Goal: Task Accomplishment & Management: Complete application form

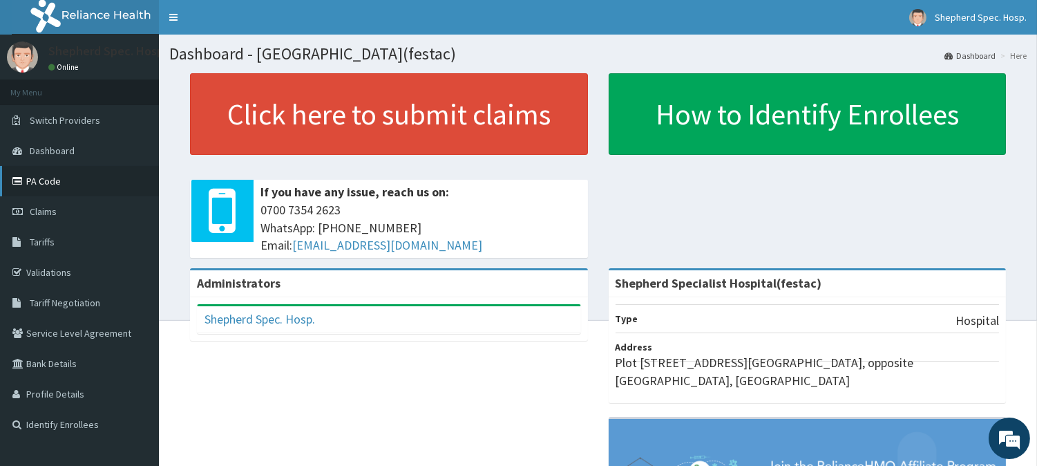
click at [74, 182] on link "PA Code" at bounding box center [79, 181] width 159 height 30
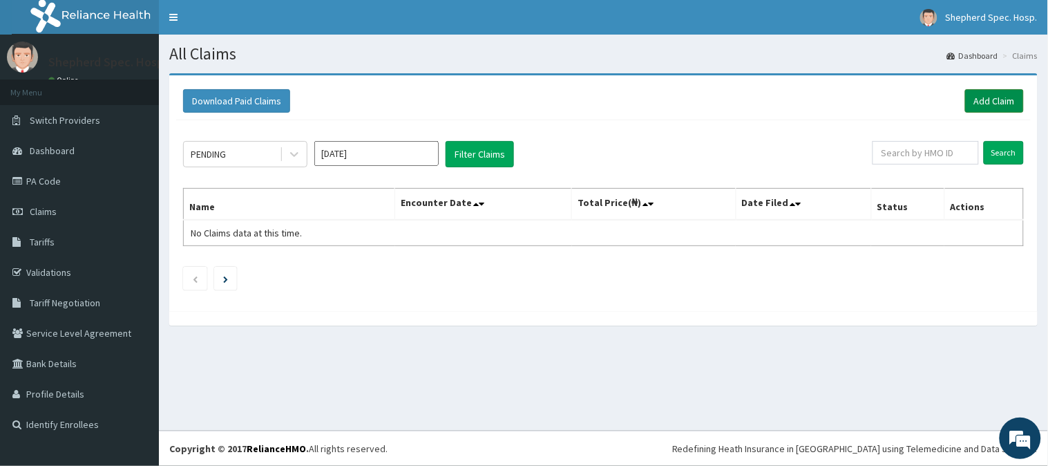
click at [1014, 108] on link "Add Claim" at bounding box center [994, 100] width 59 height 23
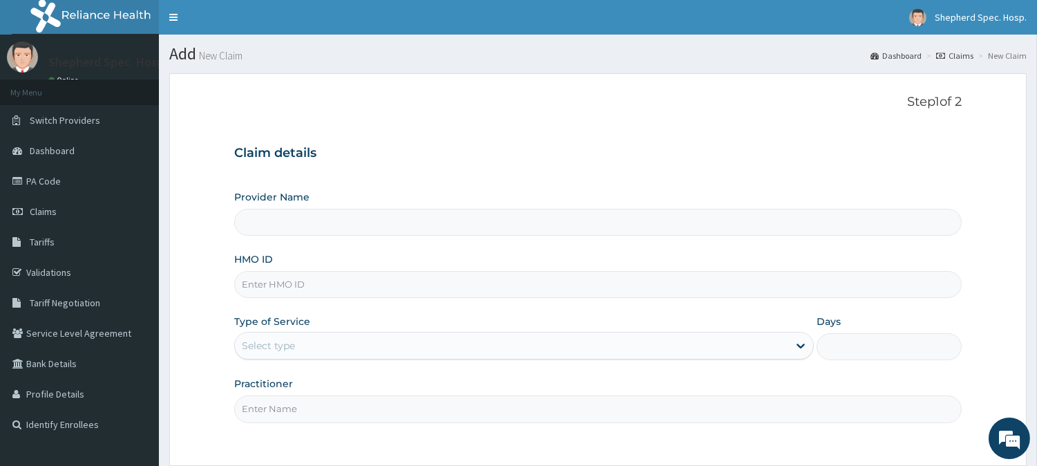
type input "Shepherd Specialist Hospital(festac)"
click at [382, 292] on input "HMO ID" at bounding box center [598, 284] width 728 height 27
paste input "SLT/10053/A"
type input "SLT/10053/A"
click at [493, 222] on input "Shepherd Specialist Hospital(festac)" at bounding box center [598, 222] width 728 height 27
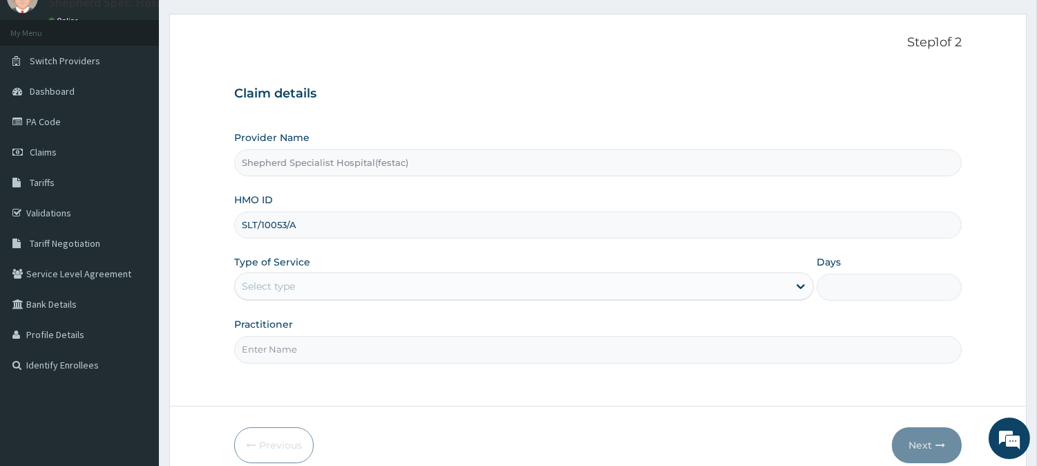
scroll to position [123, 0]
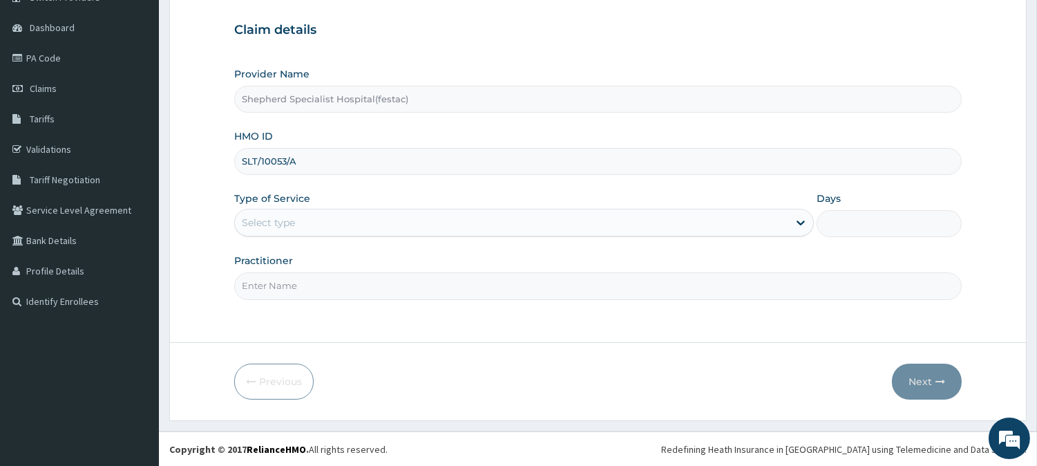
click at [447, 219] on div "Select type" at bounding box center [511, 222] width 553 height 22
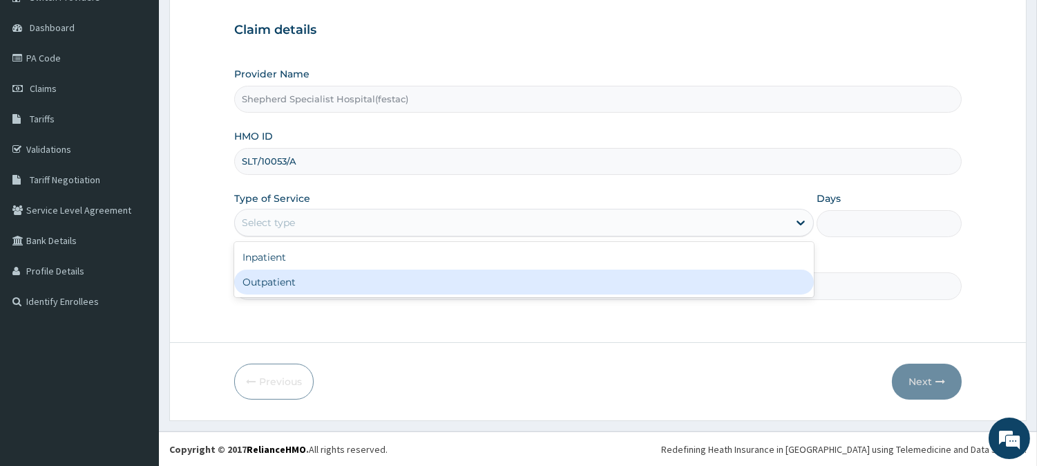
click at [406, 285] on div "Outpatient" at bounding box center [524, 281] width 580 height 25
type input "1"
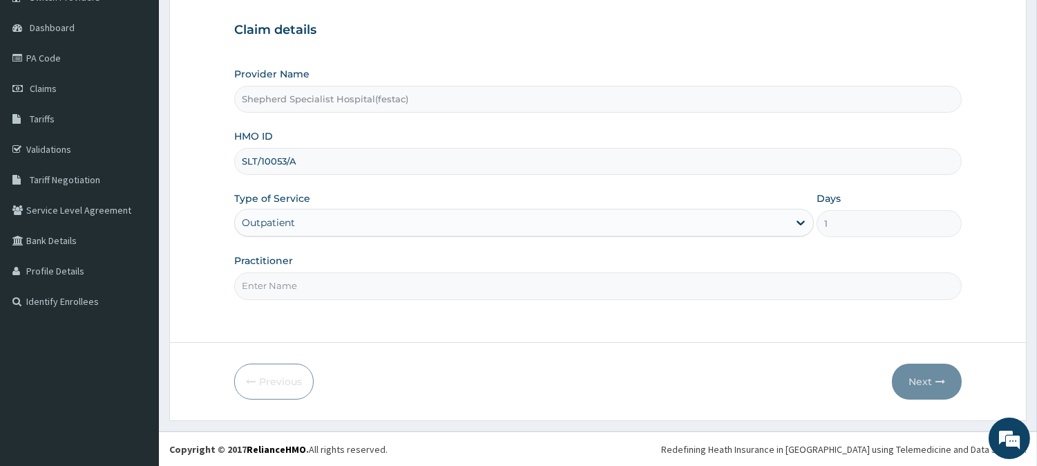
click at [406, 292] on input "Practitioner" at bounding box center [598, 285] width 728 height 27
type input "DR CHRIS"
click at [909, 388] on button "Next" at bounding box center [927, 381] width 70 height 36
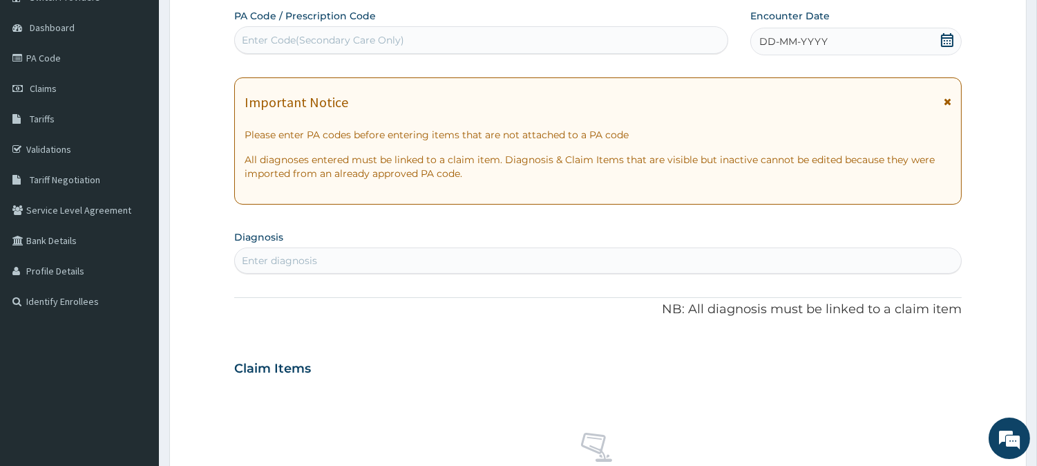
click at [949, 44] on icon at bounding box center [947, 40] width 14 height 14
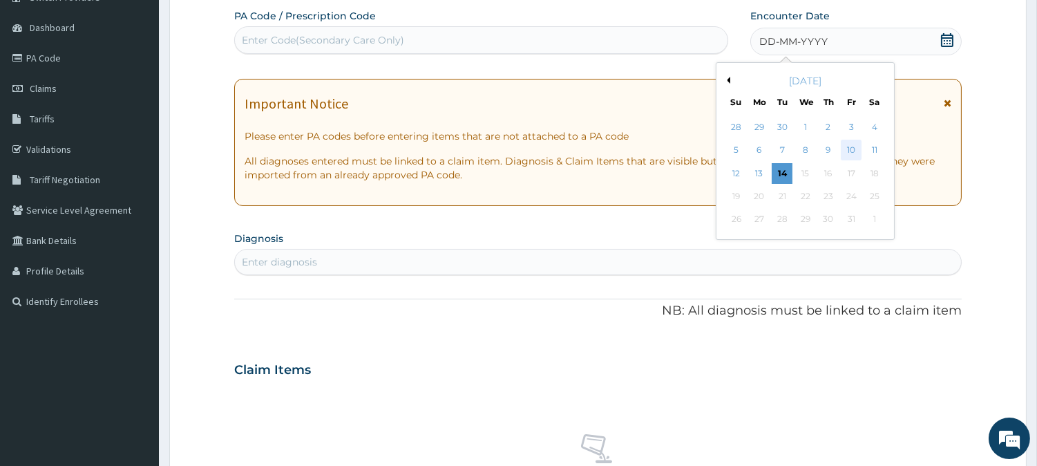
click at [855, 144] on div "10" at bounding box center [851, 150] width 21 height 21
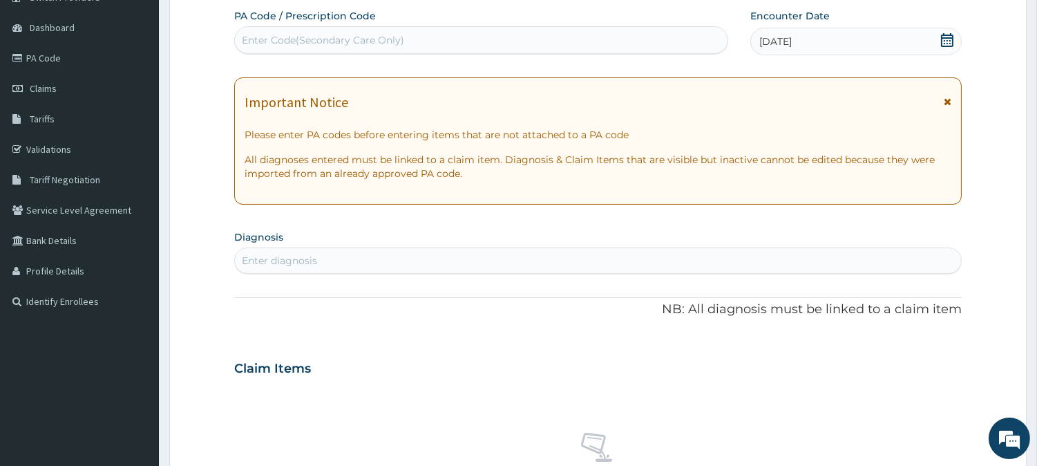
click at [502, 258] on div "Enter diagnosis" at bounding box center [598, 260] width 726 height 22
type input "FALCIPARUM"
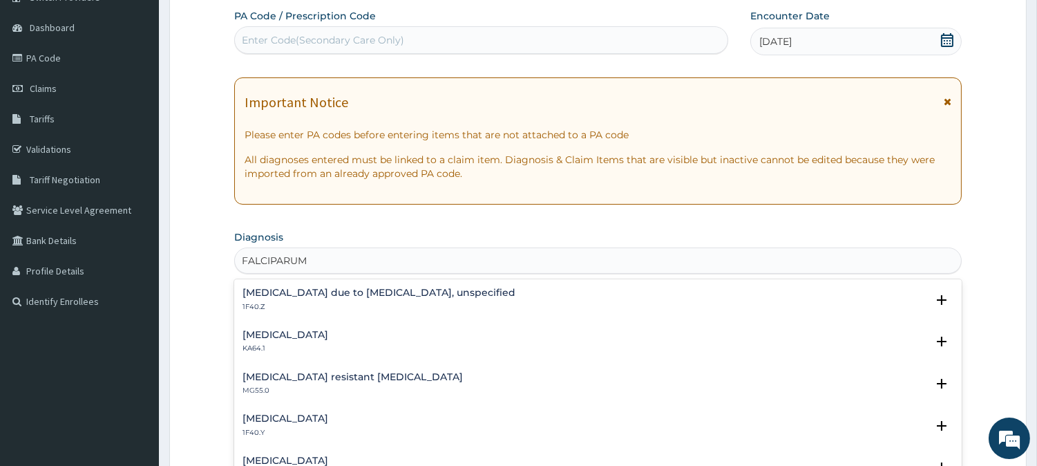
click at [328, 416] on h4 "Other severe and complicated Plasmodium falciparum malaria" at bounding box center [286, 418] width 86 height 10
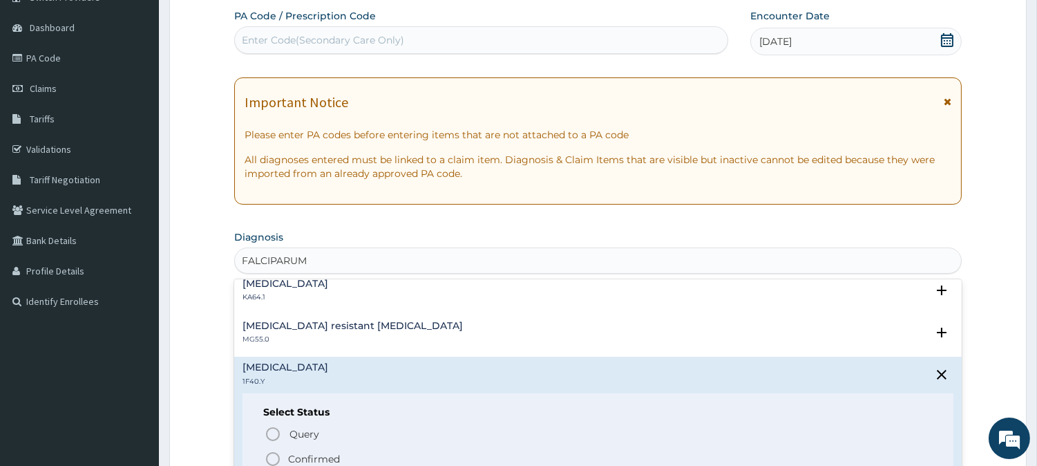
scroll to position [95, 0]
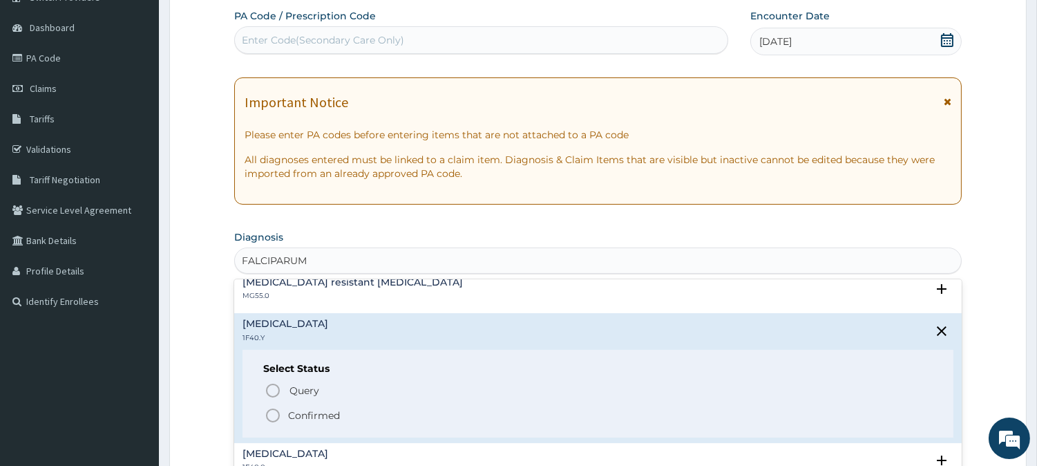
click at [265, 417] on icon "status option filled" at bounding box center [273, 415] width 17 height 17
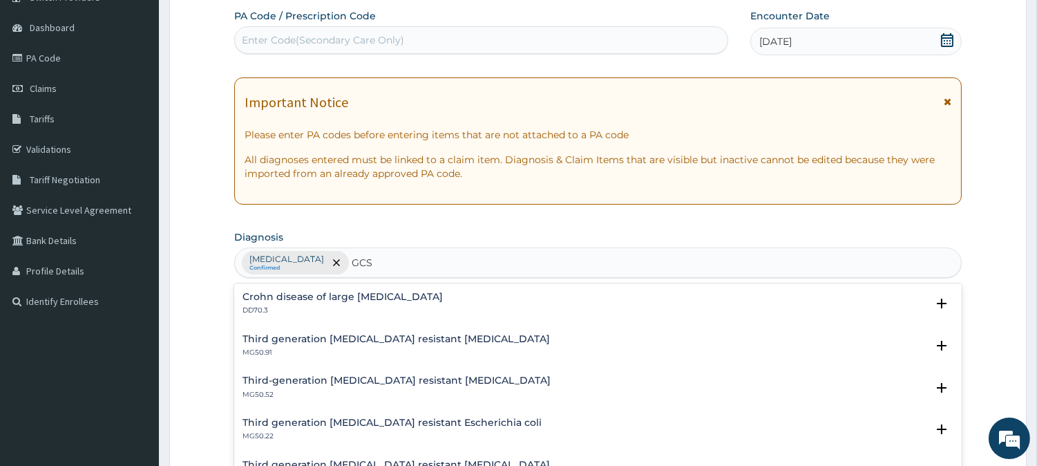
type input "GCS"
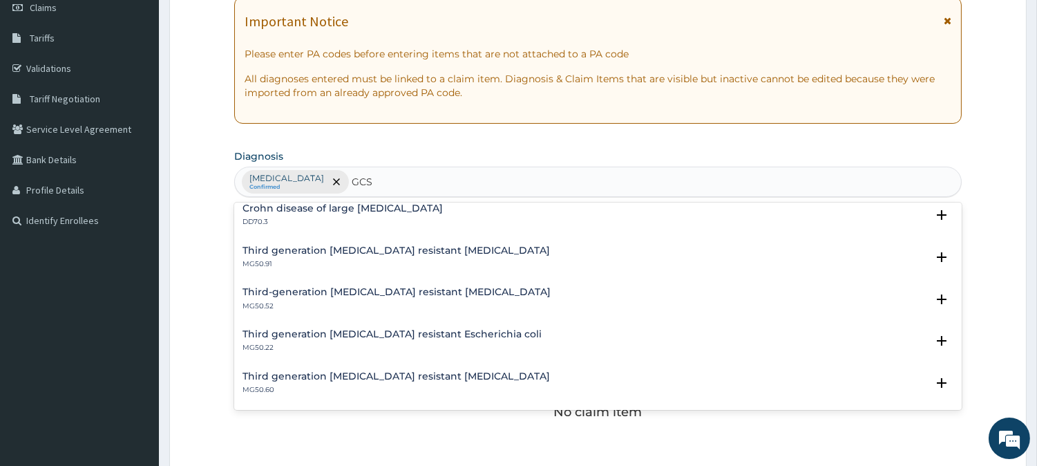
scroll to position [277, 0]
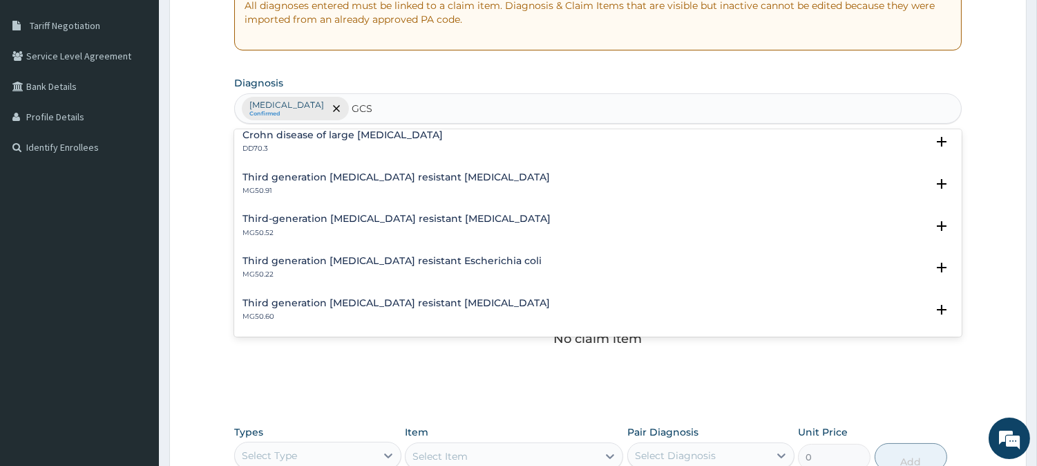
type input "GCS"
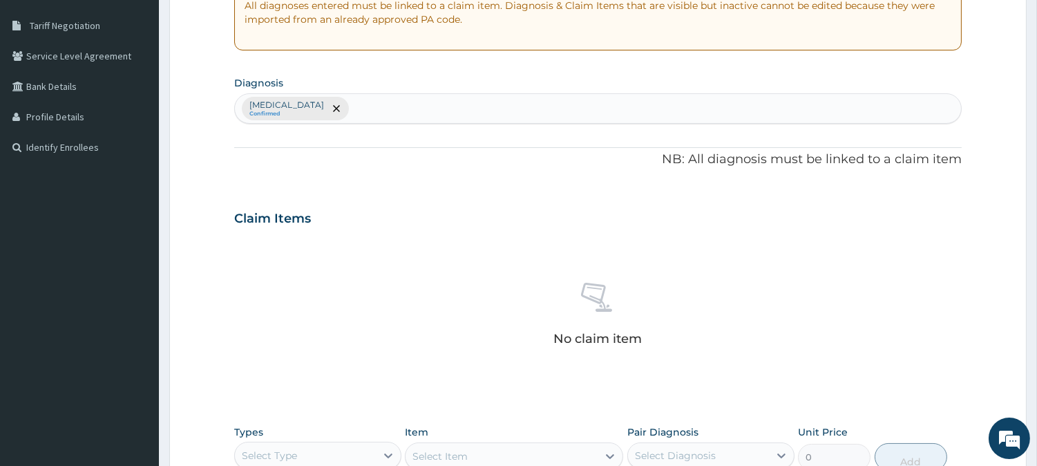
click at [797, 390] on div "No claim item" at bounding box center [598, 316] width 728 height 159
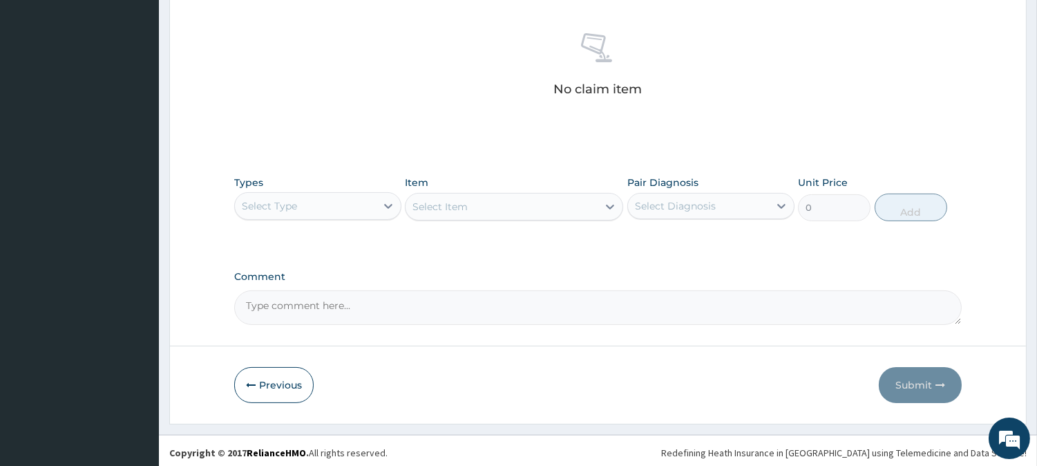
scroll to position [530, 0]
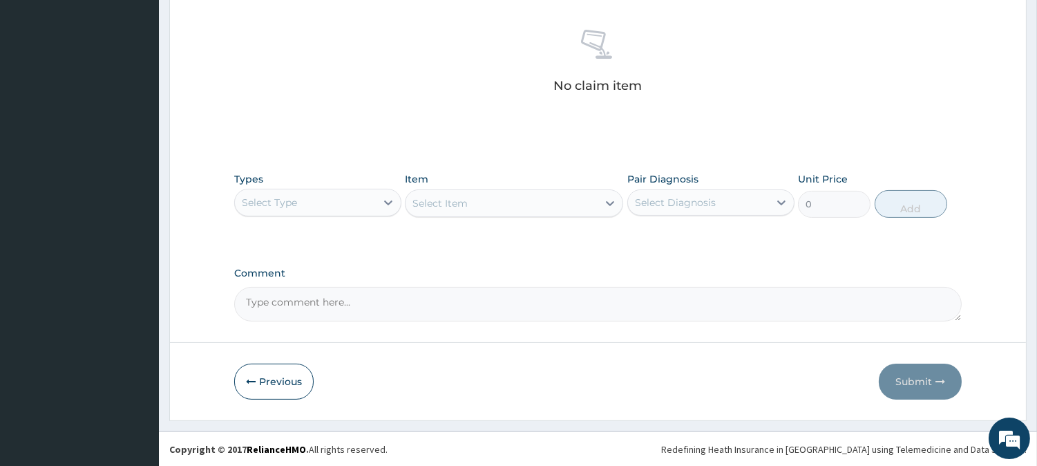
click at [333, 195] on div "Select Type" at bounding box center [305, 202] width 141 height 22
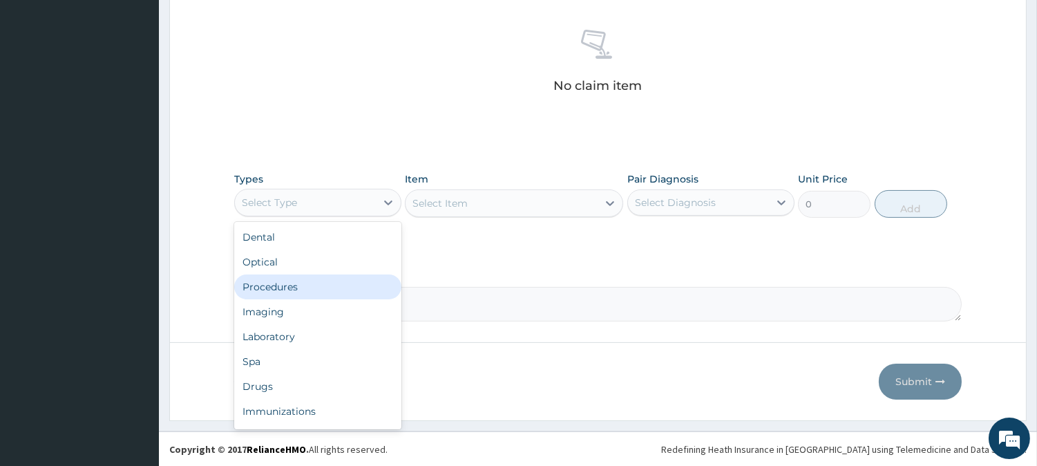
click at [303, 297] on div "Procedures" at bounding box center [317, 286] width 167 height 25
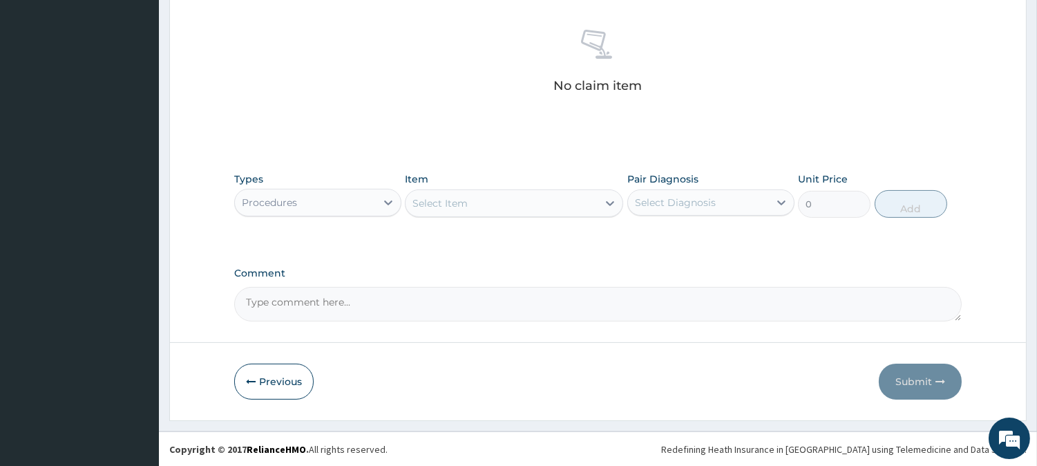
click at [565, 202] on div "Select Item" at bounding box center [502, 203] width 192 height 22
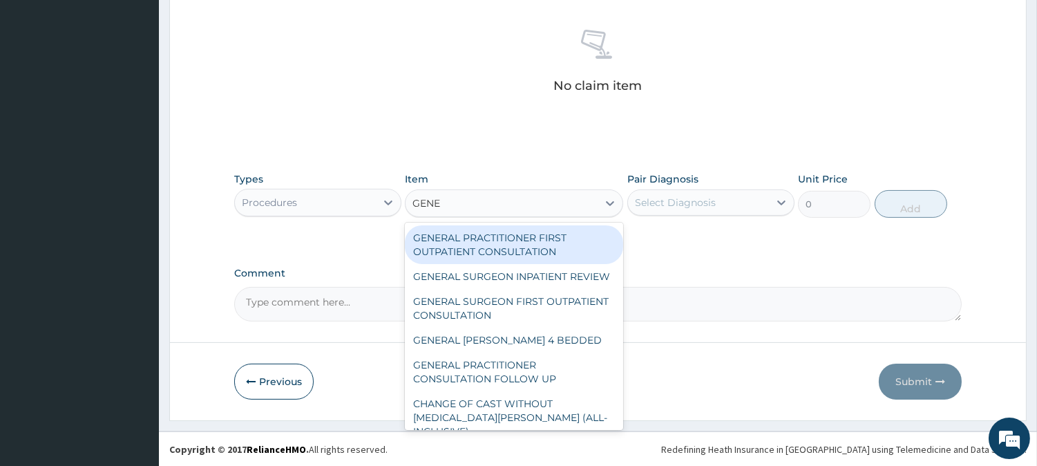
type input "GENER"
click at [511, 249] on div "GENERAL PRACTITIONER FIRST OUTPATIENT CONSULTATION" at bounding box center [514, 244] width 218 height 39
type input "4500"
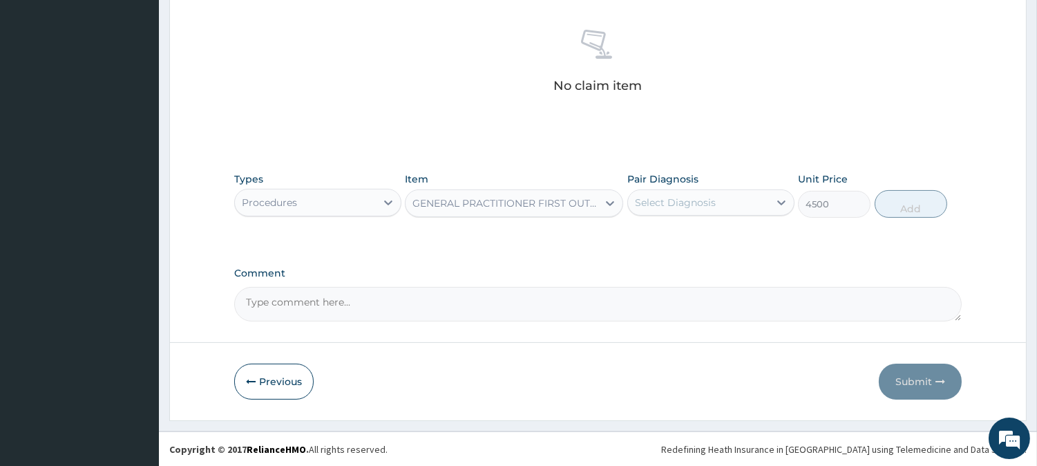
click at [674, 197] on div "Select Diagnosis" at bounding box center [675, 203] width 81 height 14
click at [673, 243] on label "Other severe and complicated Plasmodium falciparum malaria" at bounding box center [693, 236] width 86 height 14
checkbox input "true"
click at [907, 196] on button "Add" at bounding box center [911, 204] width 73 height 28
type input "0"
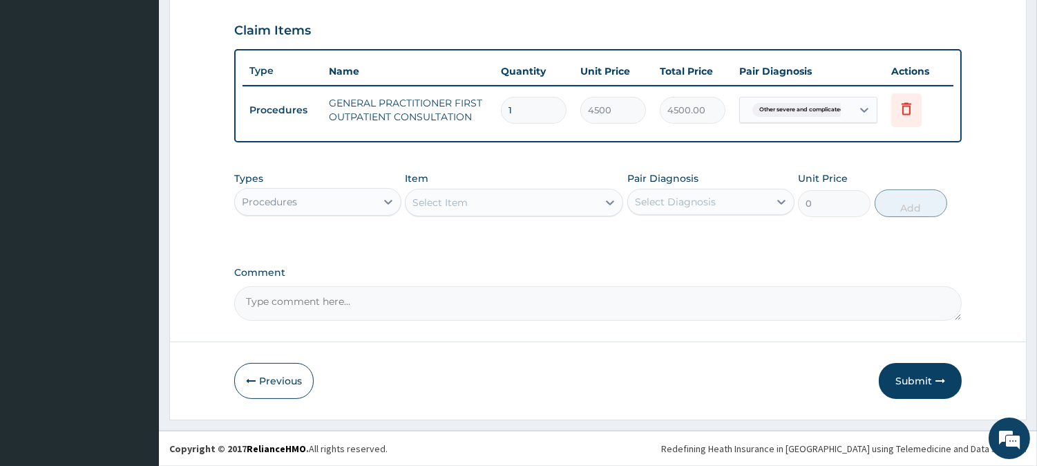
scroll to position [464, 0]
click at [922, 392] on button "Submit" at bounding box center [920, 382] width 83 height 36
